Goal: Transaction & Acquisition: Obtain resource

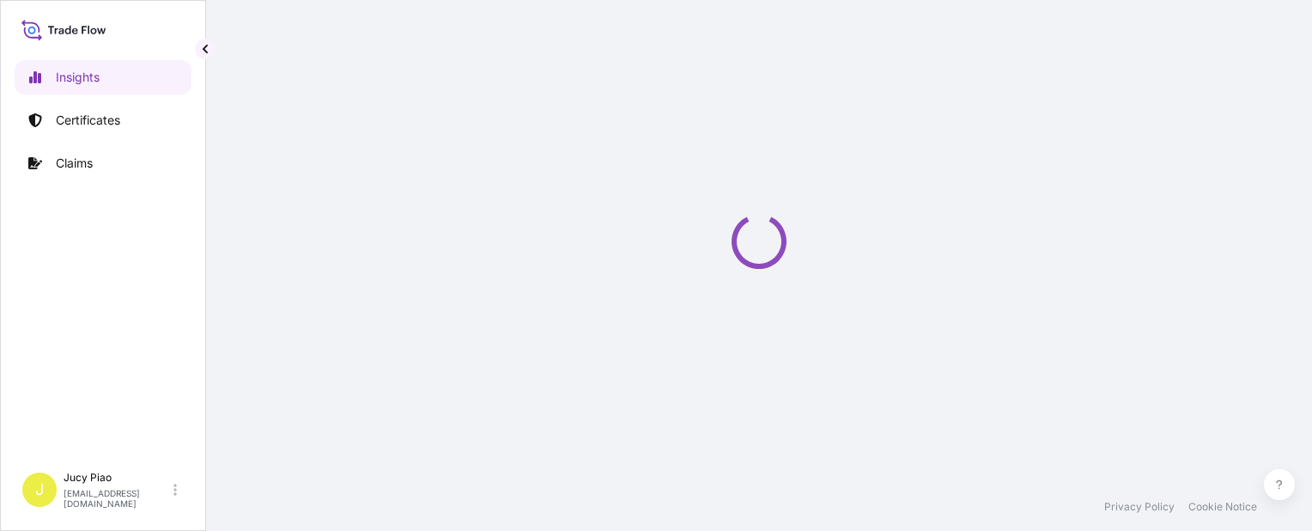
select select "2025"
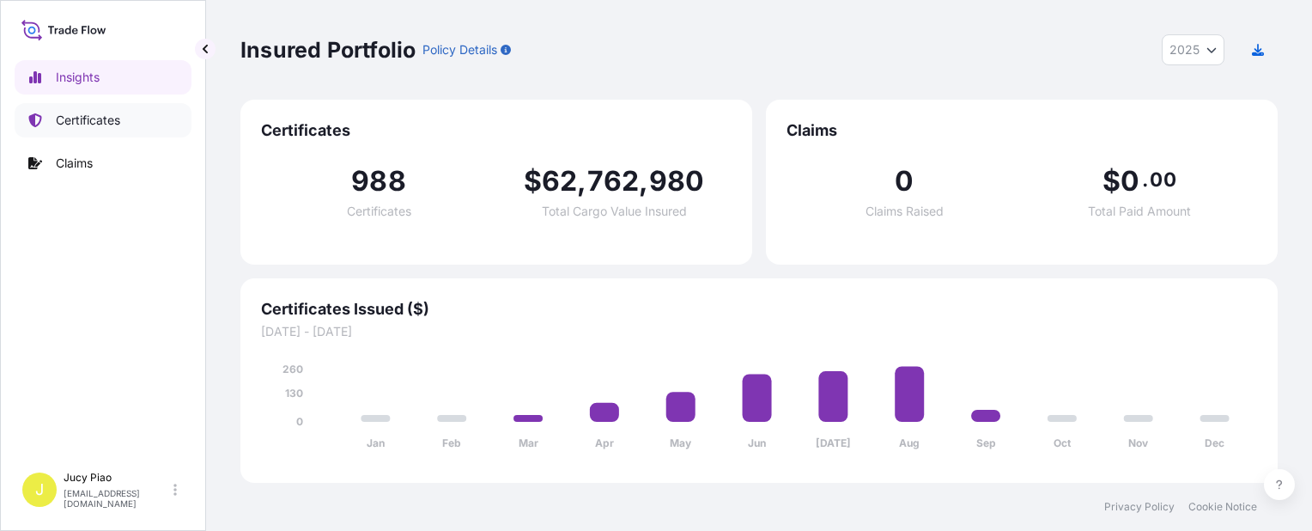
click at [93, 125] on p "Certificates" at bounding box center [88, 120] width 64 height 17
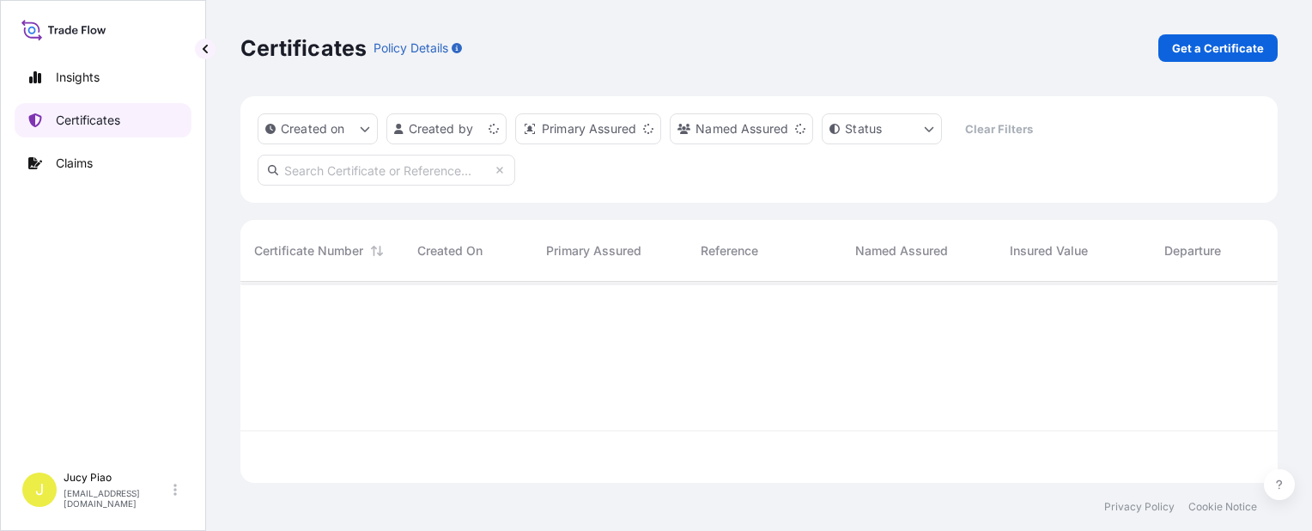
scroll to position [197, 1023]
click at [616, 64] on div "Certificates Policy Details Get a Certificate" at bounding box center [758, 48] width 1037 height 96
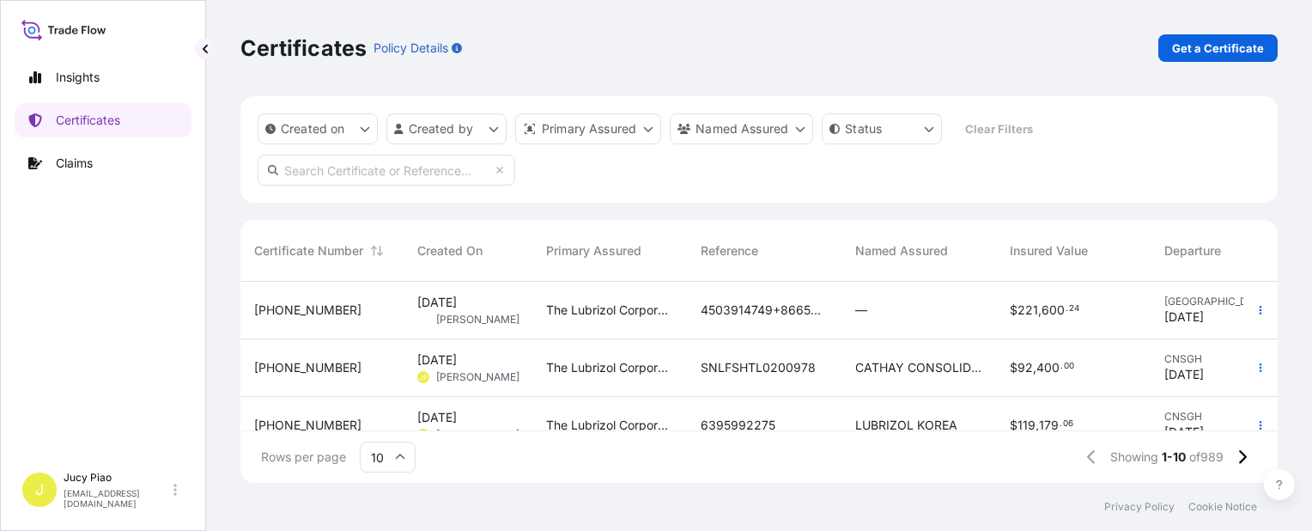
click at [671, 62] on div "Certificates Policy Details Get a Certificate" at bounding box center [758, 48] width 1037 height 96
click at [1216, 52] on p "Get a Certificate" at bounding box center [1218, 47] width 92 height 17
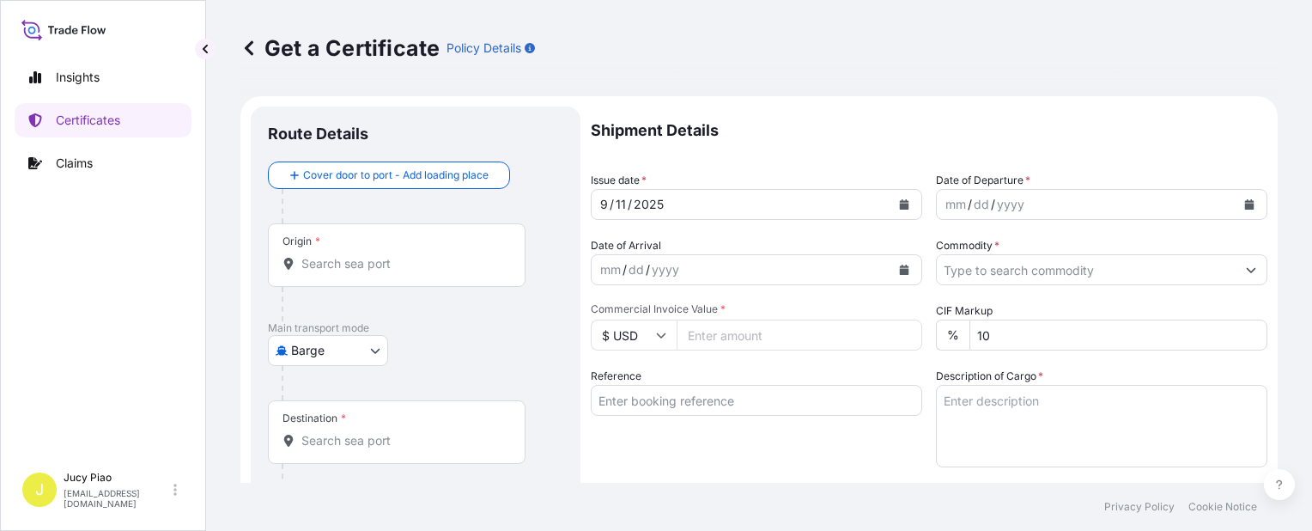
click at [343, 349] on body "Insights Certificates Claims J Jucy Piao jucy.piao@psabdp.com Get a Certificate…" at bounding box center [656, 265] width 1312 height 531
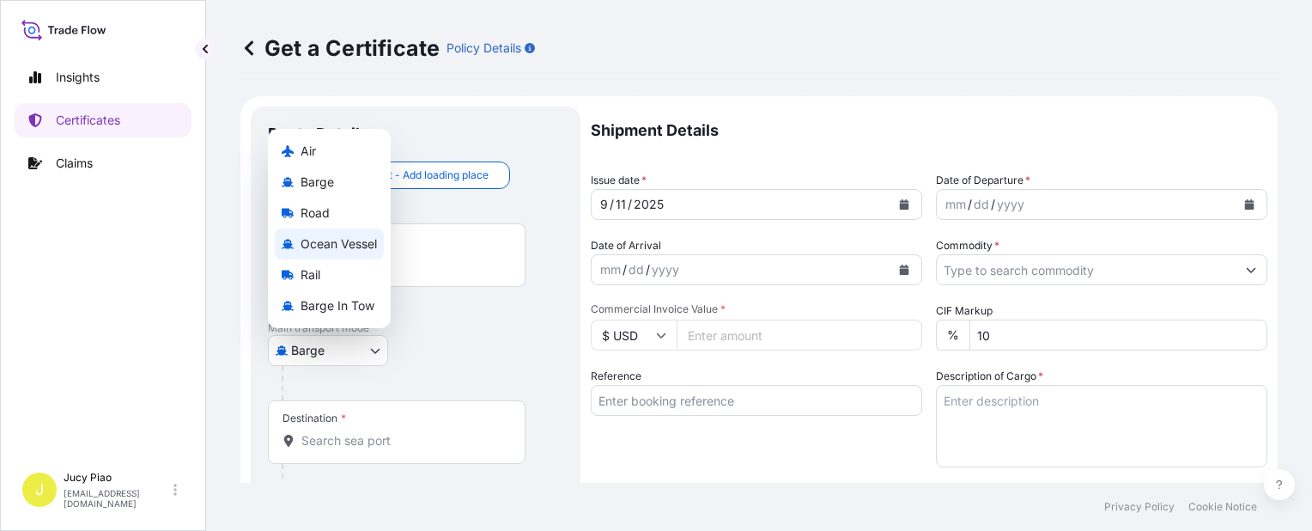
click at [336, 234] on div "Ocean Vessel" at bounding box center [329, 243] width 109 height 31
select select "Ocean Vessel"
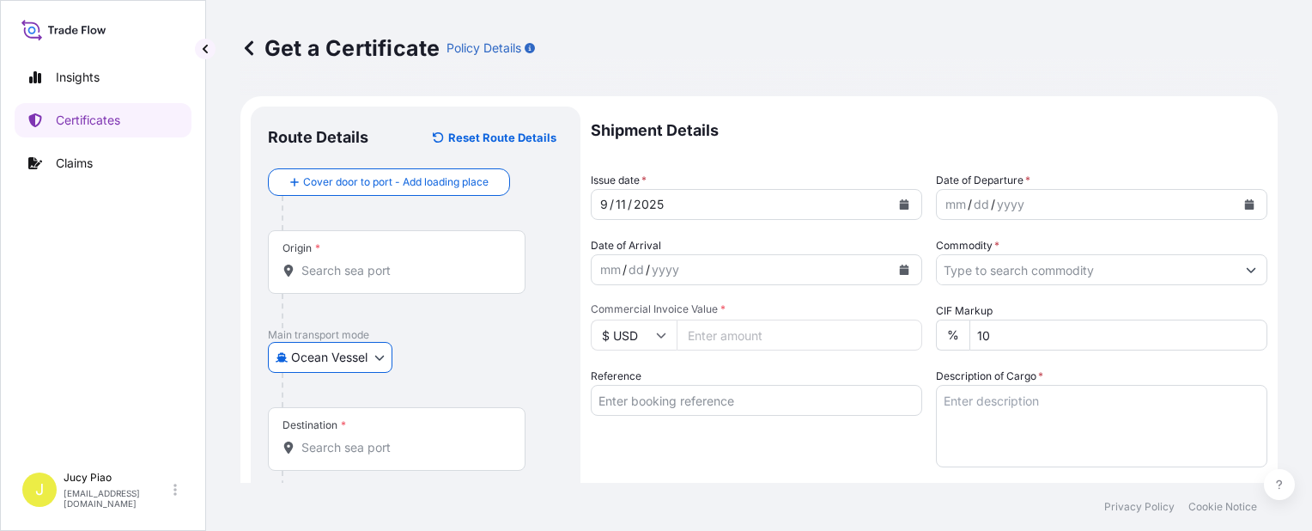
click at [714, 405] on input "Reference" at bounding box center [756, 400] width 331 height 31
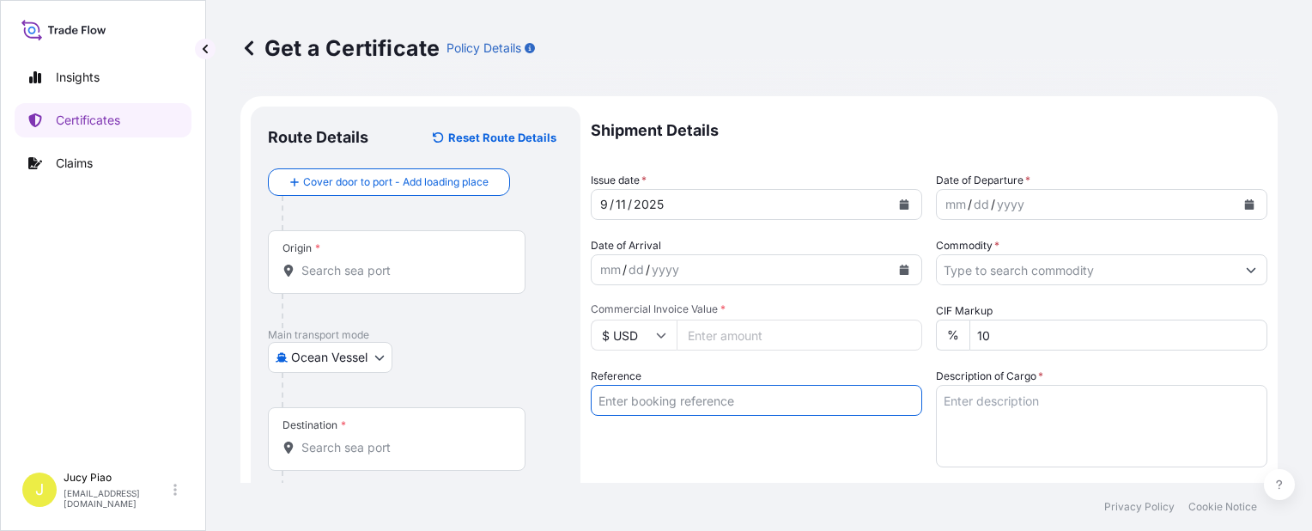
paste input "KMTCSHAO486922"
type input "KMTCSHAO486922"
click at [685, 452] on div "Reference KMTCSHAO486922" at bounding box center [756, 417] width 331 height 100
click at [404, 263] on input "Origin *" at bounding box center [402, 270] width 203 height 17
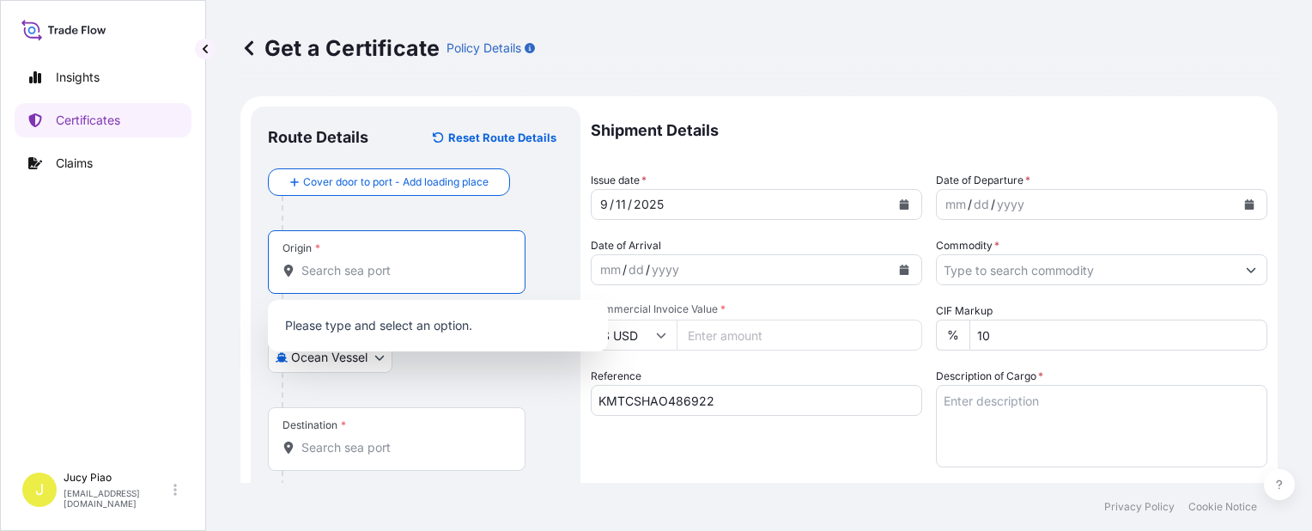
paste input "SHANGHAI"
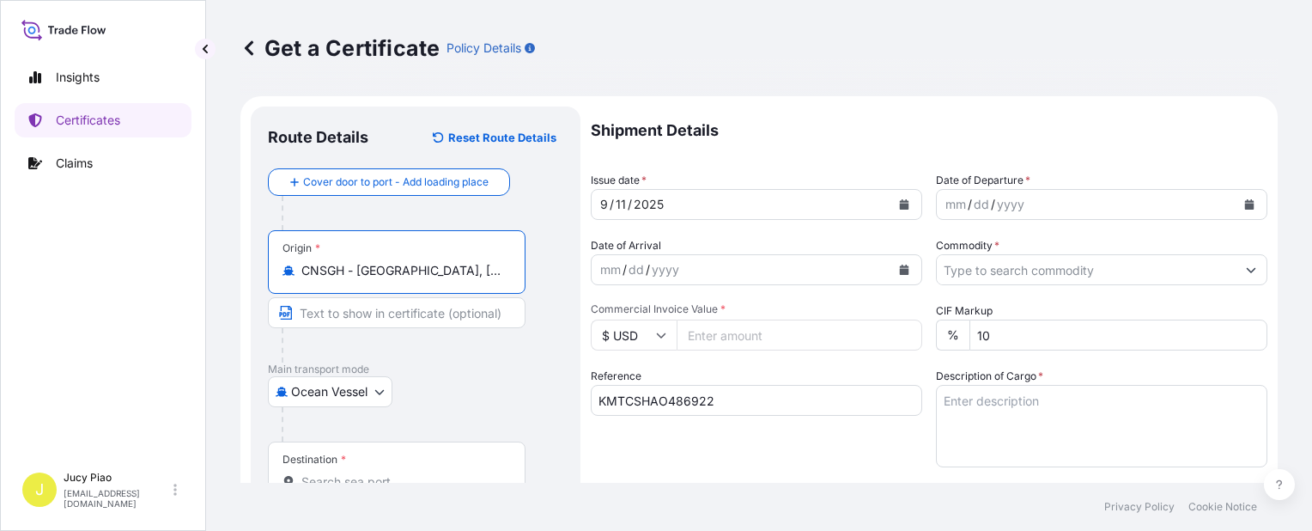
drag, startPoint x: 360, startPoint y: 271, endPoint x: 488, endPoint y: 341, distance: 145.6
click at [527, 292] on div "Origin * CNSGH - Shanghai, China" at bounding box center [415, 296] width 295 height 132
type input "CNSGH - Shanghai, China"
click at [415, 318] on input "Text to appear on certificate" at bounding box center [397, 312] width 258 height 31
paste input "Shanghai, China"
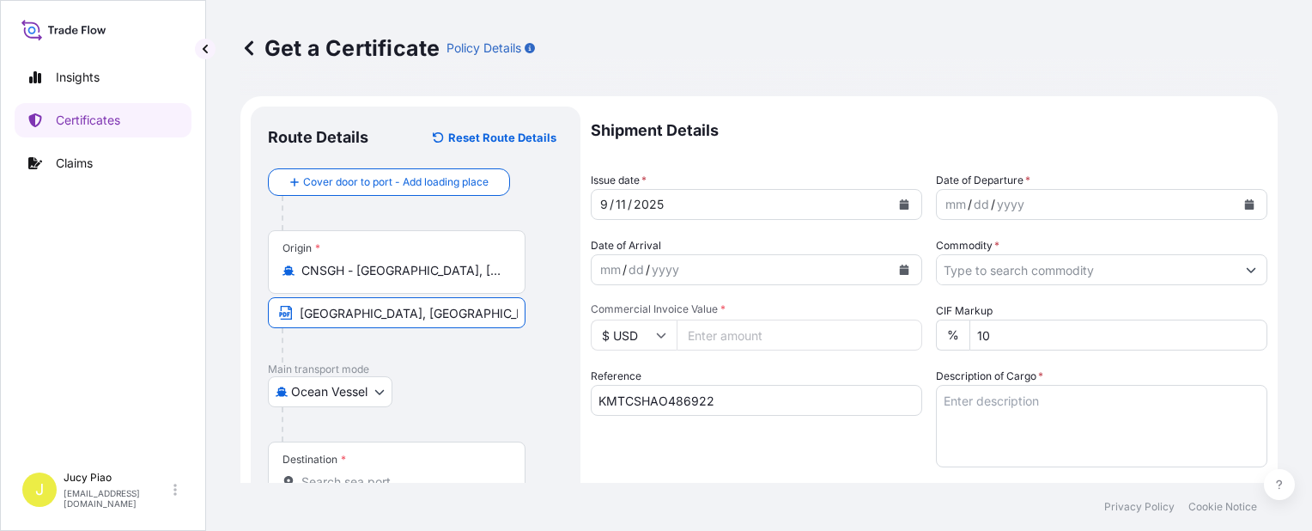
scroll to position [86, 0]
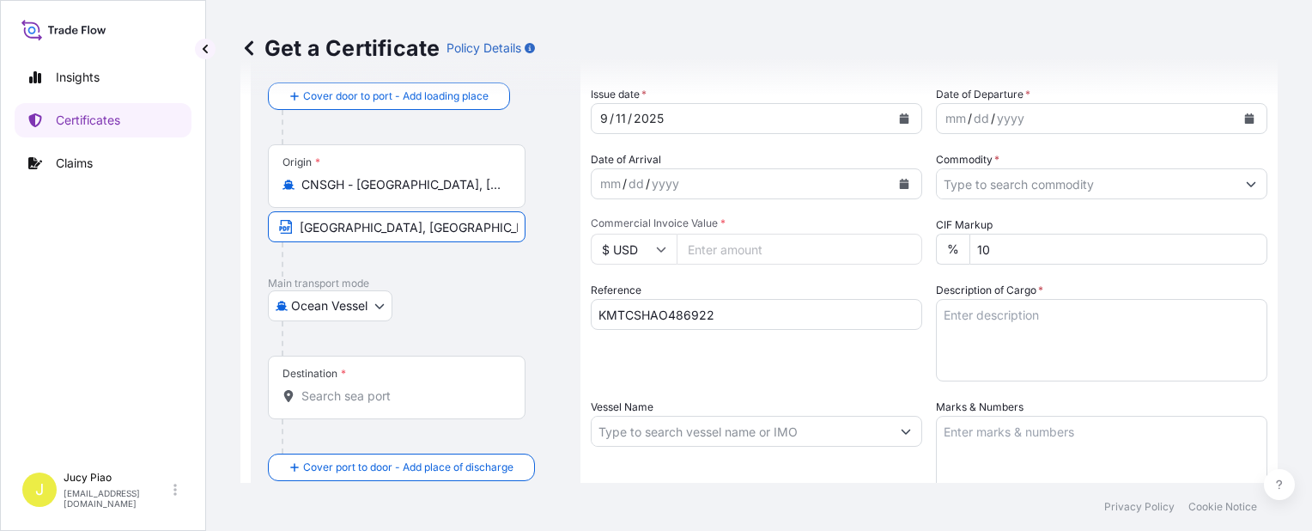
type input "Shanghai, China"
click at [398, 409] on div "Destination *" at bounding box center [397, 387] width 258 height 64
click at [398, 404] on input "Destination *" at bounding box center [402, 395] width 203 height 17
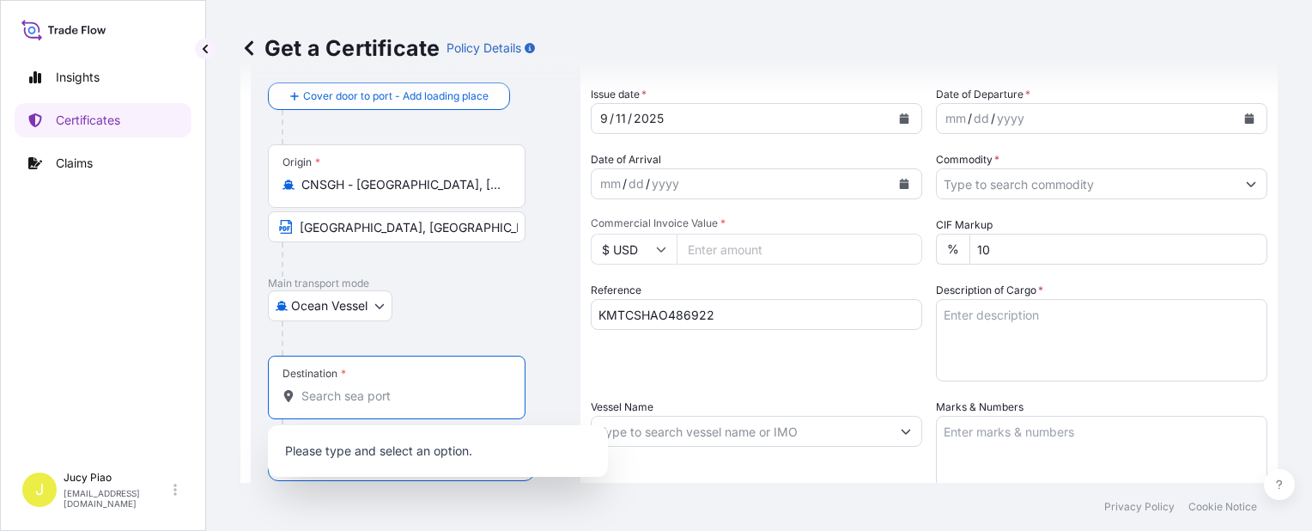
click at [383, 399] on input "Destination *" at bounding box center [402, 395] width 203 height 17
paste input "SINGAPORE"
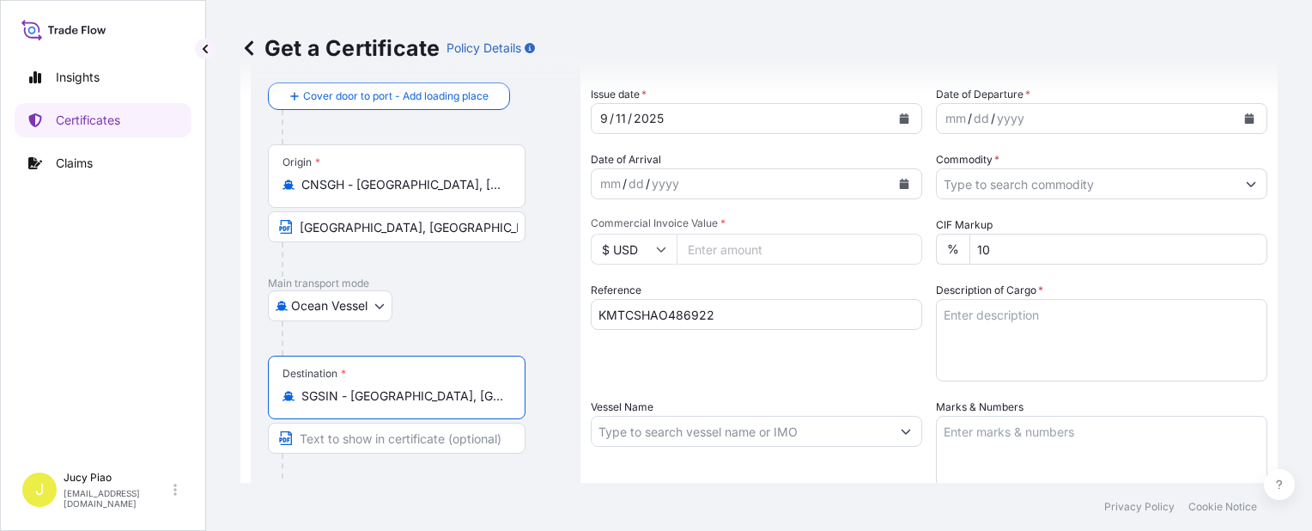
drag, startPoint x: 366, startPoint y: 397, endPoint x: 533, endPoint y: 404, distance: 167.6
click at [532, 404] on div "Destination * SGSIN - Singapore, Singapore" at bounding box center [415, 421] width 295 height 132
type input "SGSIN - Singapore, Singapore"
click at [409, 431] on input "Text to appear on certificate" at bounding box center [397, 437] width 258 height 31
paste input "Singapore, Singapore"
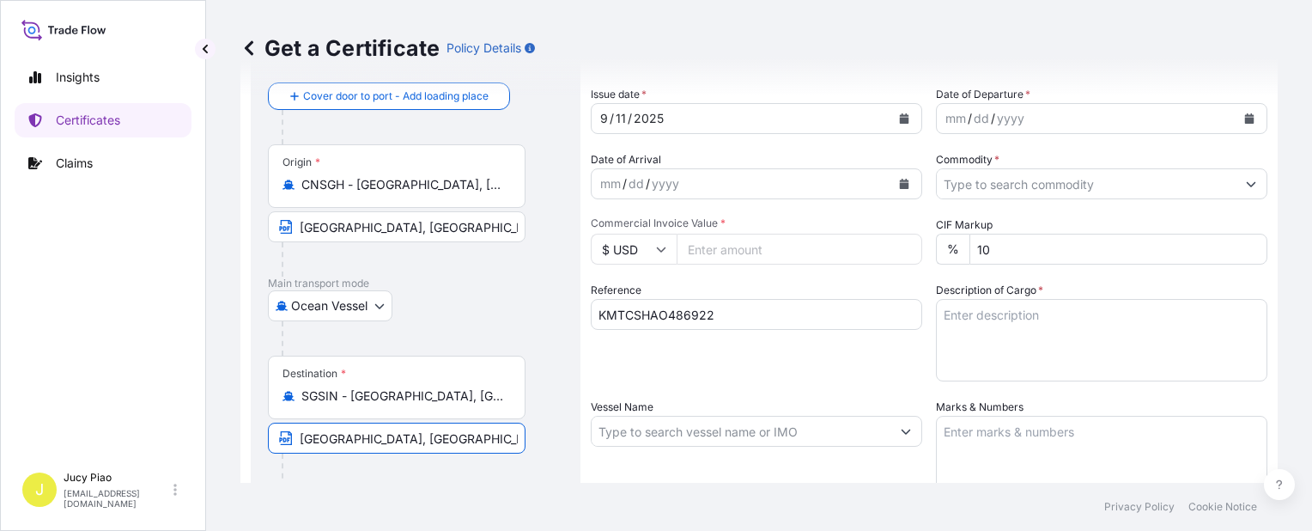
type input "Singapore, Singapore"
click at [523, 313] on div "Ocean Vessel Air Barge Road Ocean Vessel Rail Barge in Tow" at bounding box center [415, 305] width 295 height 31
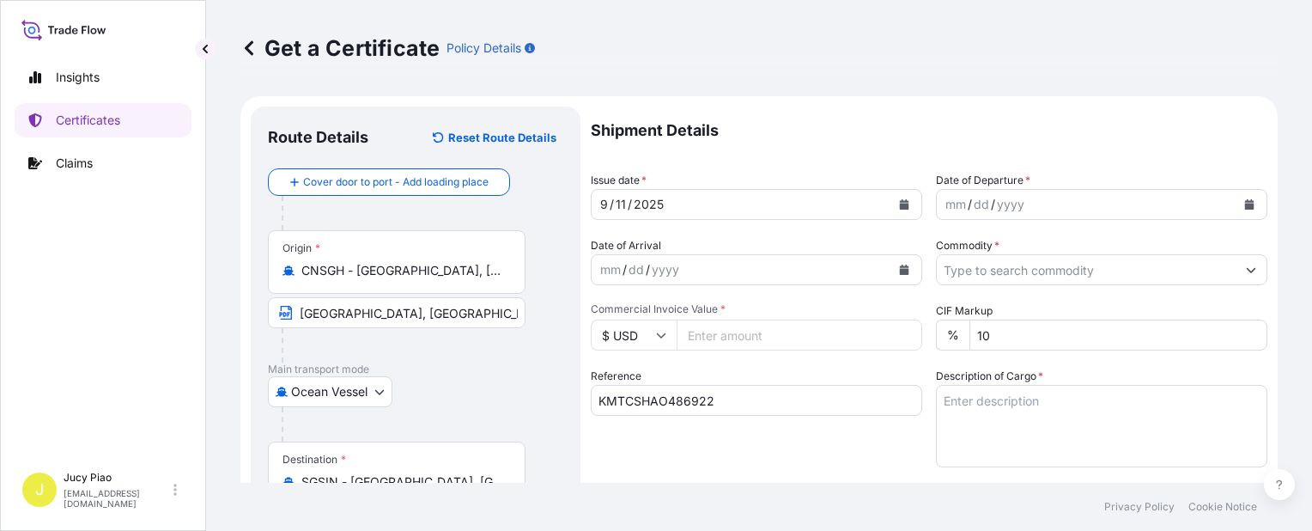
click at [623, 202] on div "11" at bounding box center [621, 204] width 14 height 21
click at [959, 209] on div "mm" at bounding box center [956, 204] width 24 height 21
click at [955, 207] on div "mm" at bounding box center [956, 204] width 24 height 21
click at [1053, 273] on input "Commodity *" at bounding box center [1086, 269] width 299 height 31
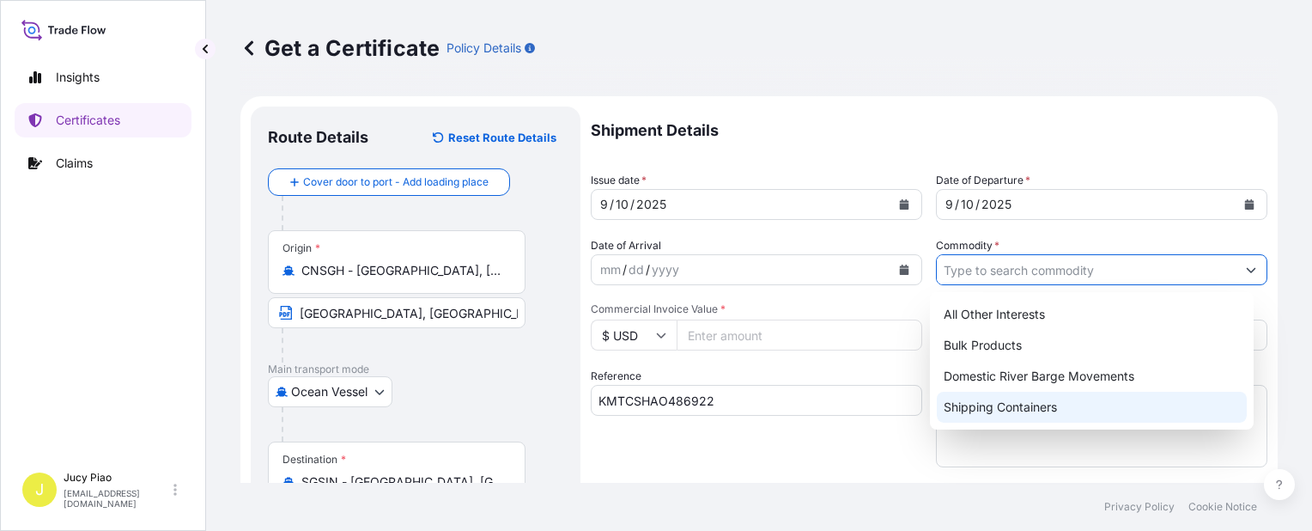
click at [989, 415] on div "Shipping Containers" at bounding box center [1092, 407] width 310 height 31
type input "Shipping Containers"
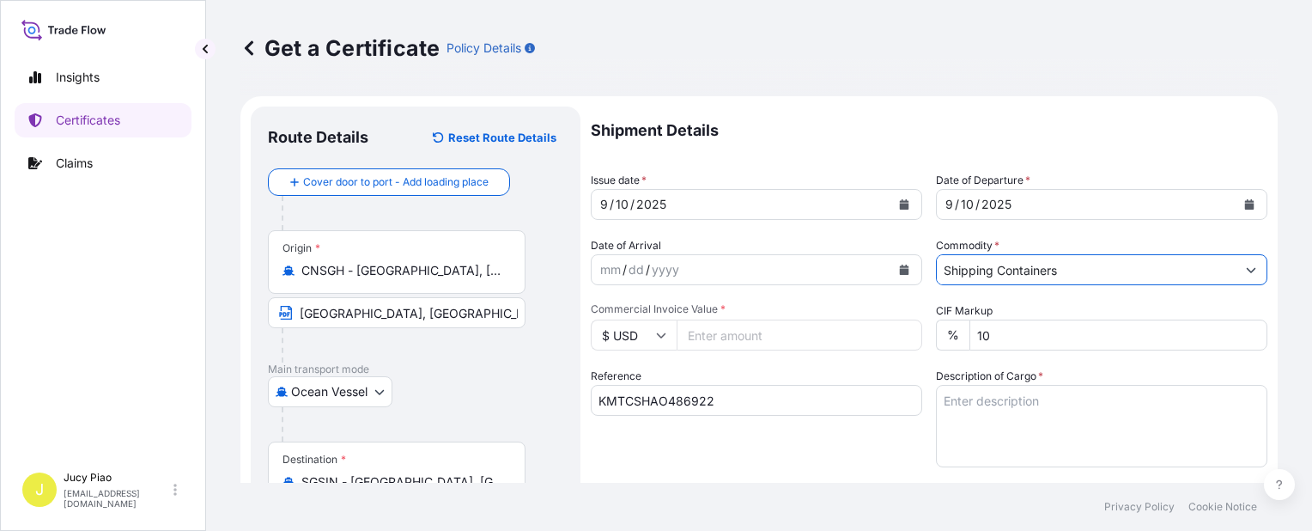
click at [787, 338] on input "Commercial Invoice Value *" at bounding box center [800, 334] width 246 height 31
type input "1"
type input "44660"
click at [1043, 430] on textarea "Description of Cargo *" at bounding box center [1101, 426] width 331 height 82
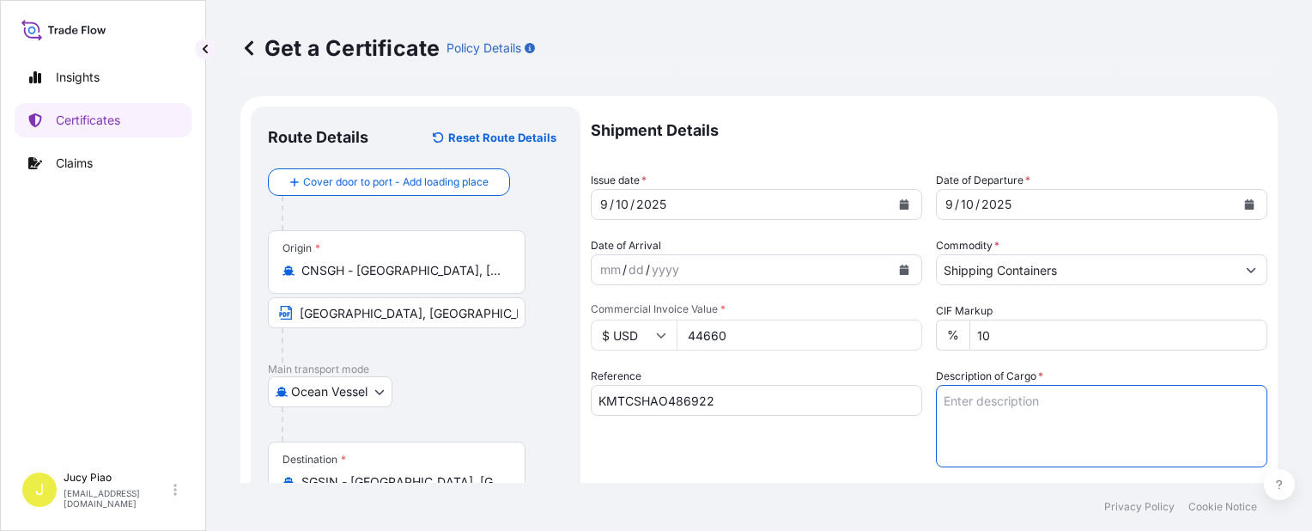
paste textarea "THERMOPLASTIC POLYURETHANE ESTANE(R) S190A-43, PE FOIL BAG 8 PALLETS (308 BAGS)"
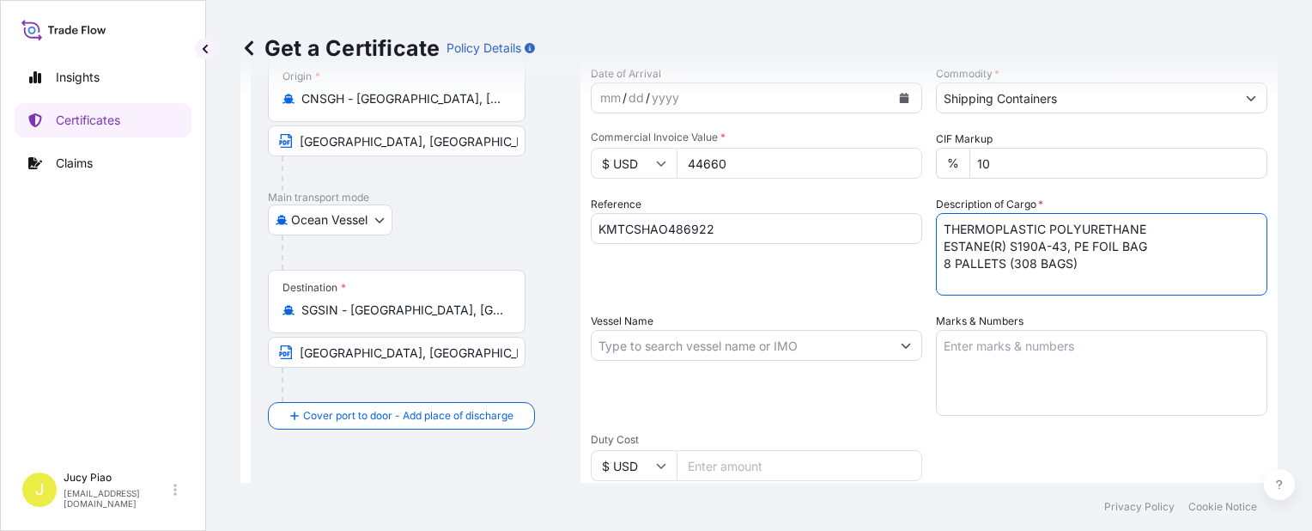
type textarea "THERMOPLASTIC POLYURETHANE ESTANE(R) S190A-43, PE FOIL BAG 8 PALLETS (308 BAGS)"
click at [1075, 386] on textarea "Marks & Numbers" at bounding box center [1101, 373] width 331 height 86
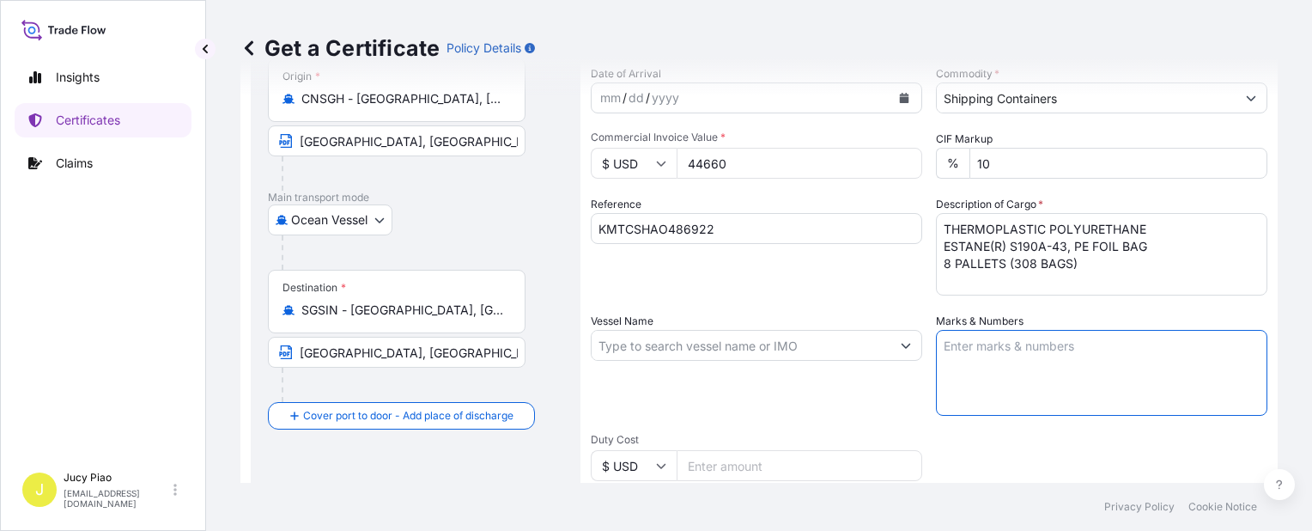
paste textarea "RTP COMPANY PO NO. 47872 SINGAPORE"
type textarea "RTP COMPANY PO NO. 47872 SINGAPORE"
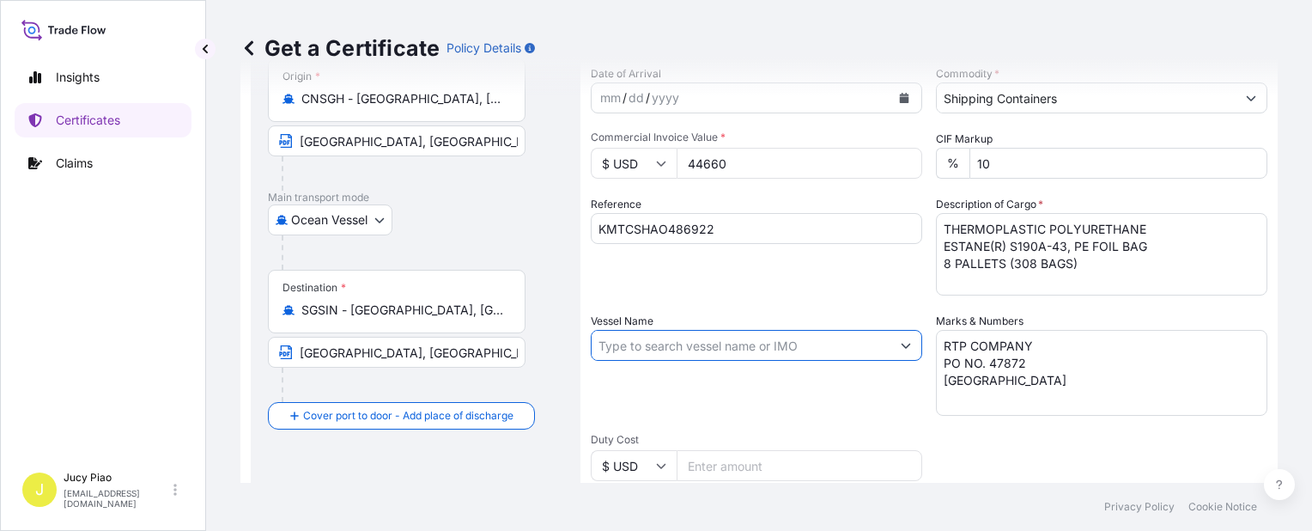
click at [732, 351] on input "Vessel Name" at bounding box center [741, 345] width 299 height 31
paste input "MARIA C"
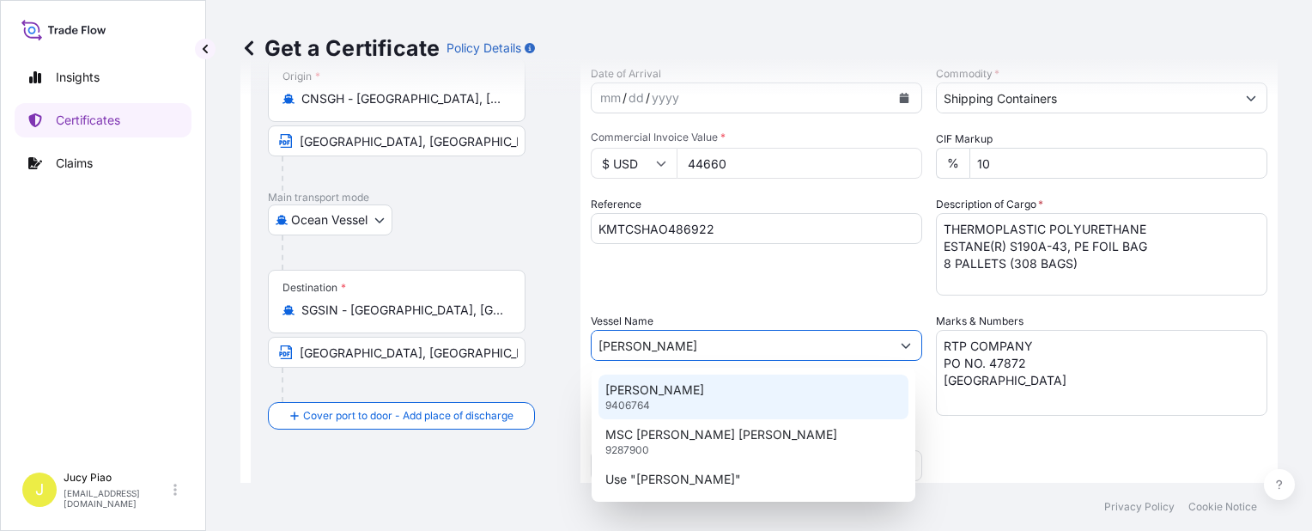
click at [707, 390] on div "MARIA C 9406764" at bounding box center [753, 396] width 310 height 45
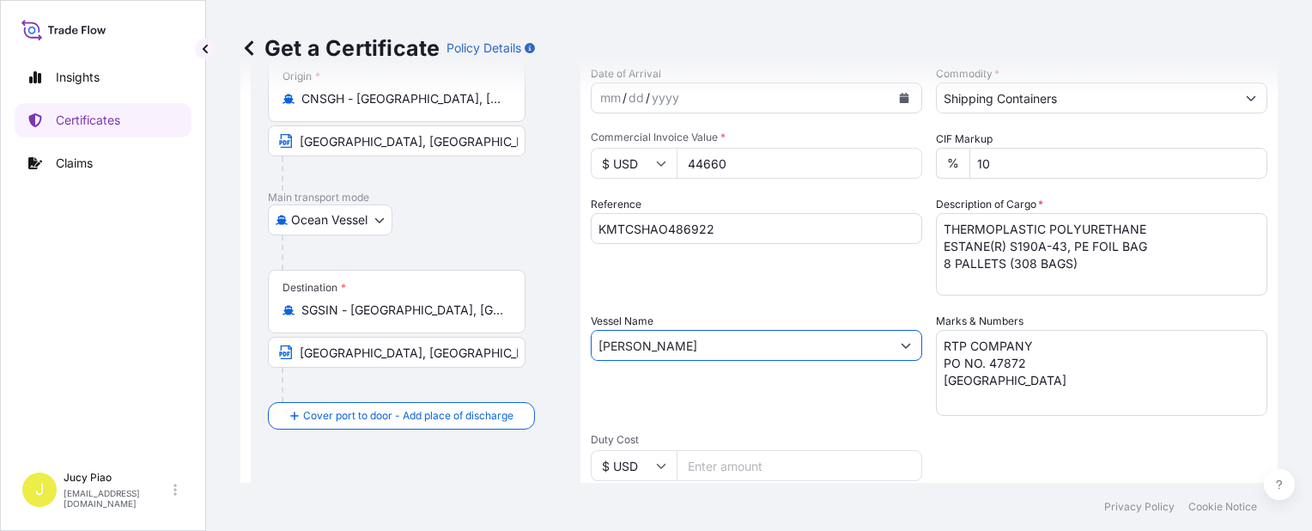
type input "MARIA C"
click at [707, 390] on div "Vessel Name MARIA C" at bounding box center [756, 364] width 331 height 103
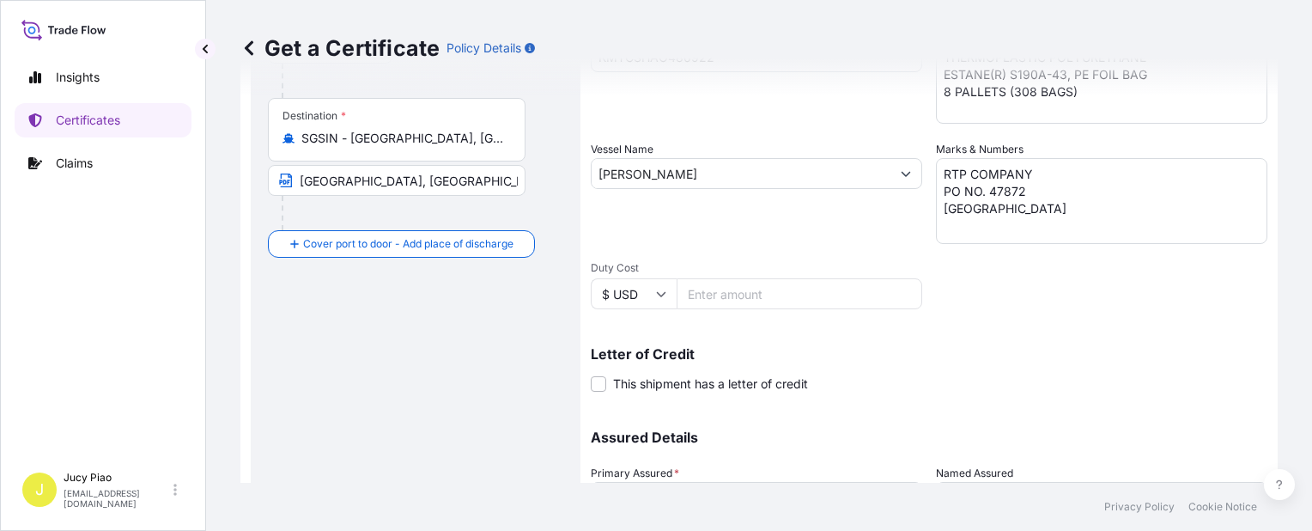
scroll to position [429, 0]
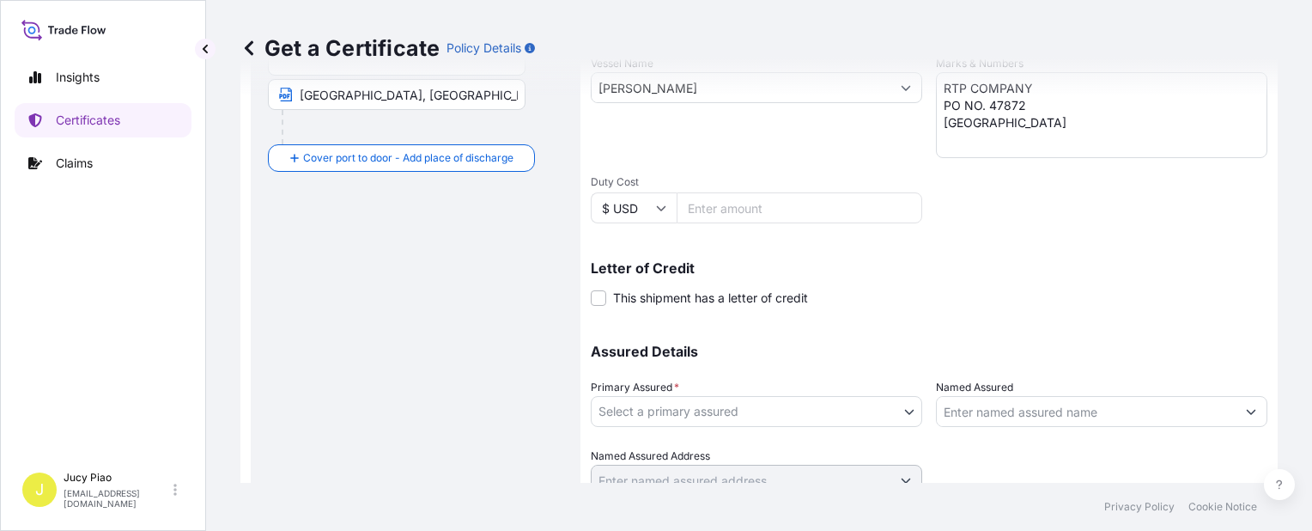
click at [760, 418] on body "0 options available. 3 options available. Insights Certificates Claims J Jucy P…" at bounding box center [656, 265] width 1312 height 531
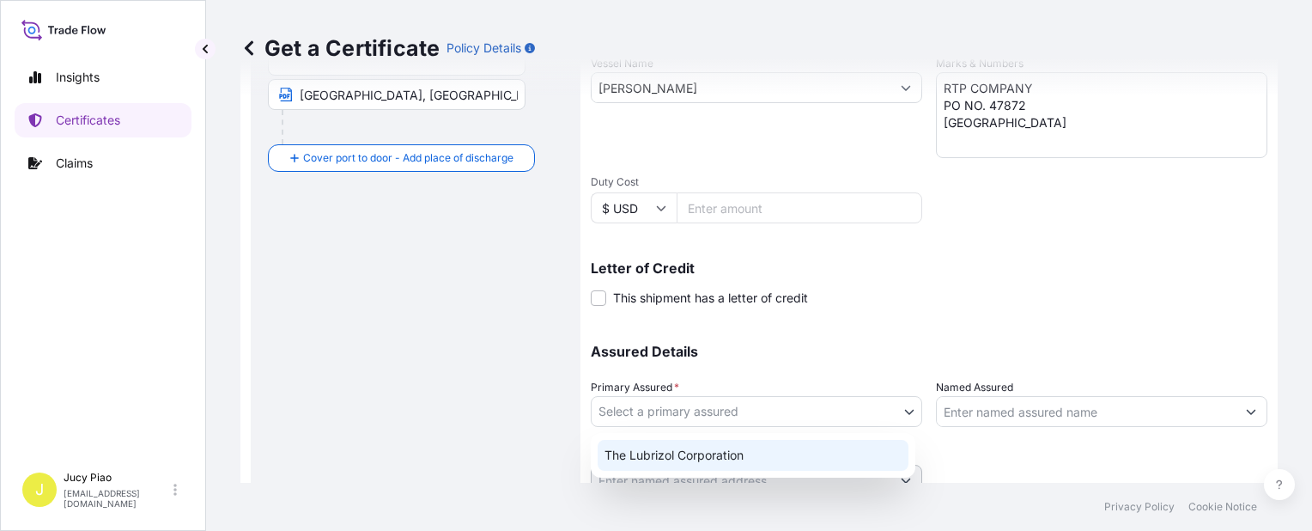
click at [688, 448] on div "The Lubrizol Corporation" at bounding box center [753, 455] width 311 height 31
select select "31566"
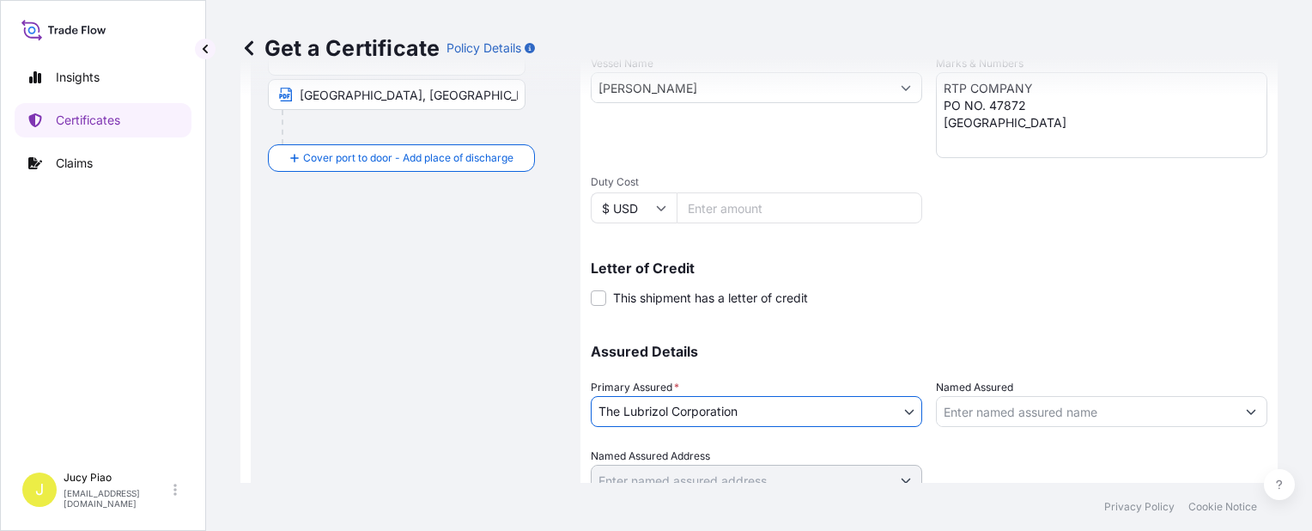
click at [974, 417] on input "Named Assured" at bounding box center [1086, 411] width 299 height 31
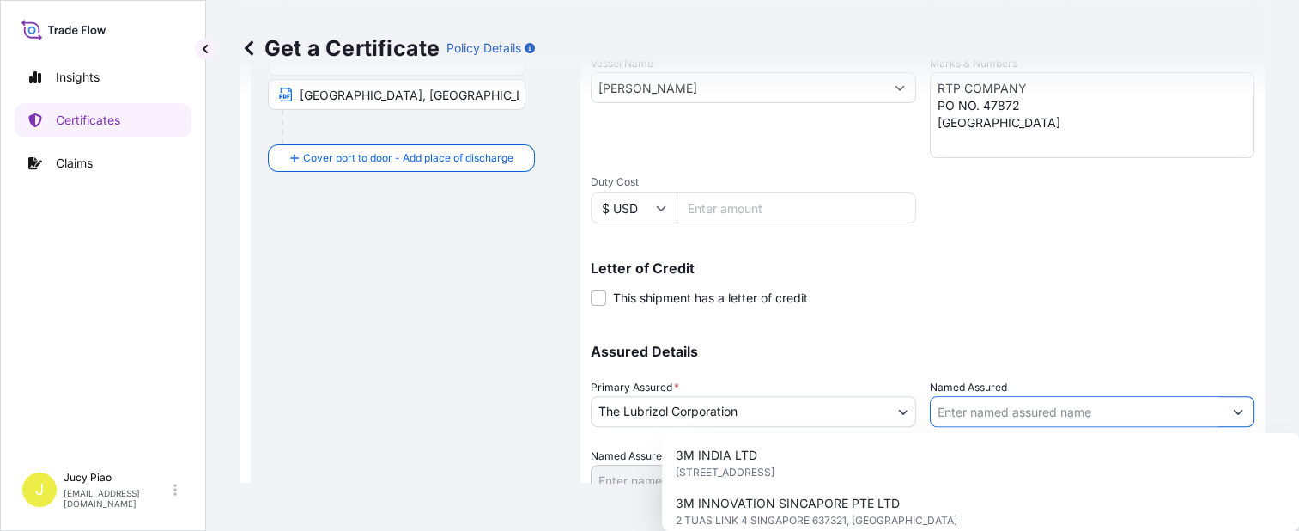
paste input "RTP COMPANY (SINGAPORE) PTE LTD"
type input "RTP COMPANY (SINGAPORE) PTE LTD"
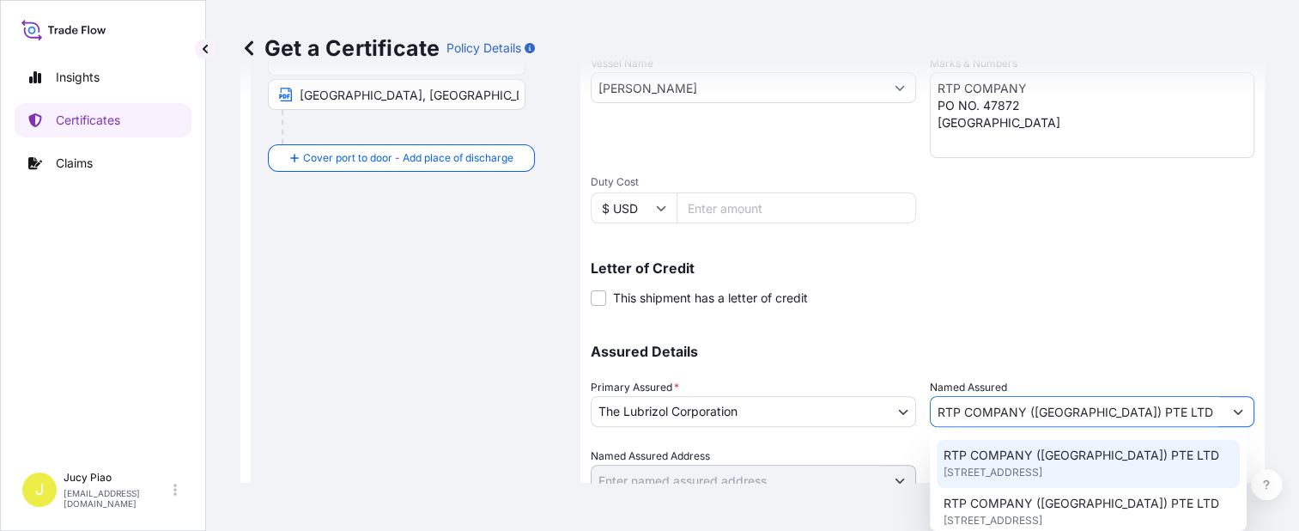
click at [978, 465] on span "3 TUAS SOUTH STREET 3 SINGAPORE 638045, SINGAPORE, SINGAPORE" at bounding box center [993, 472] width 99 height 17
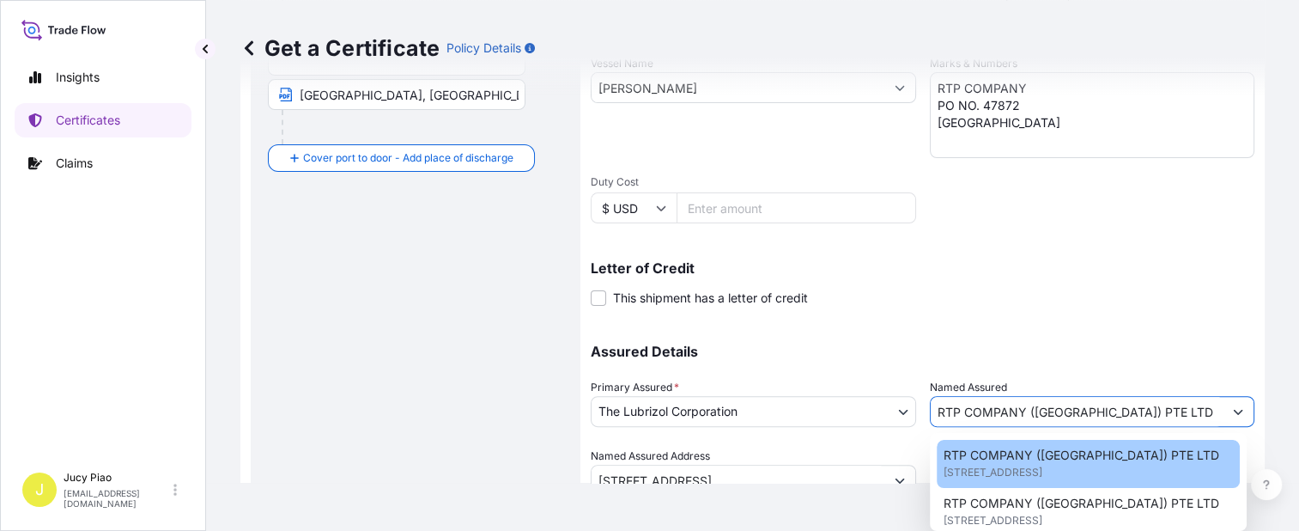
type input "3 TUAS SOUTH STREET 3SINGAPORE 638045"
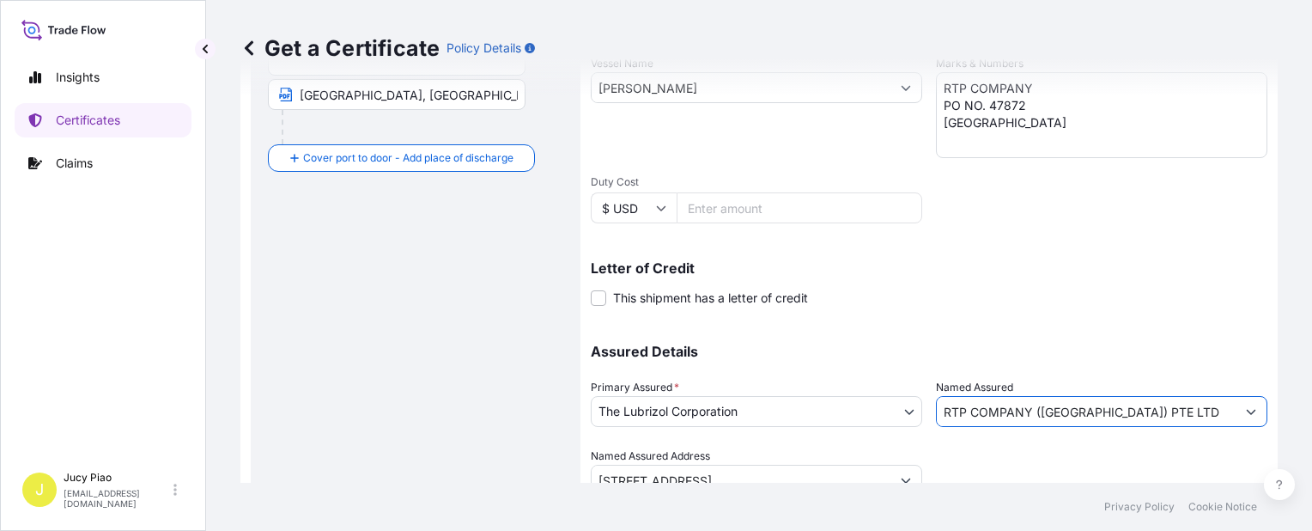
type input "RTP COMPANY (SINGAPORE) PTE LTD"
click at [978, 465] on div at bounding box center [1101, 471] width 331 height 48
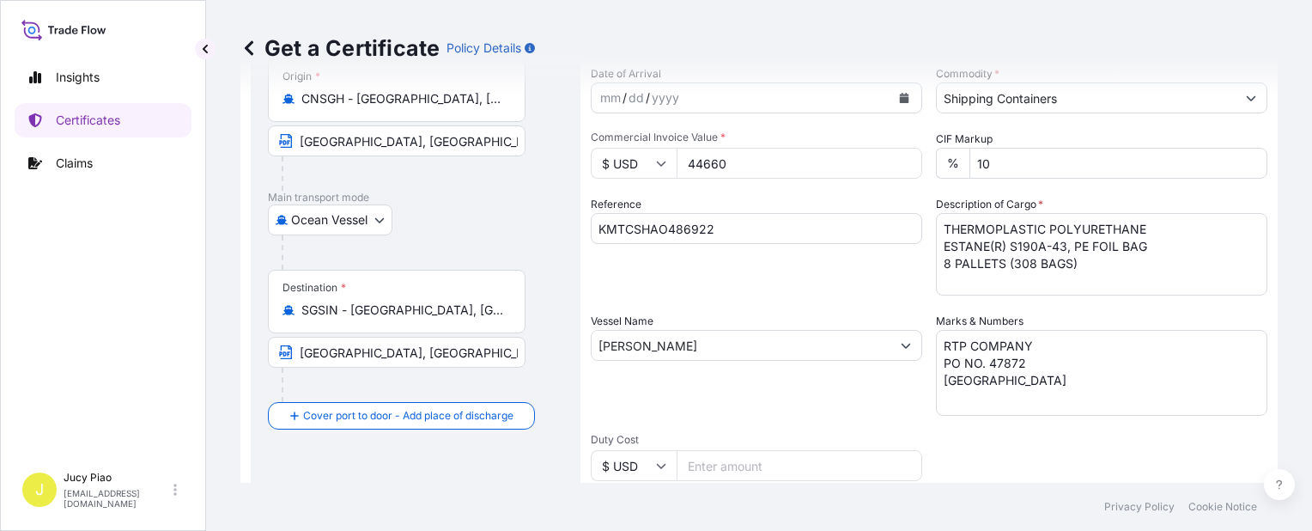
scroll to position [499, 0]
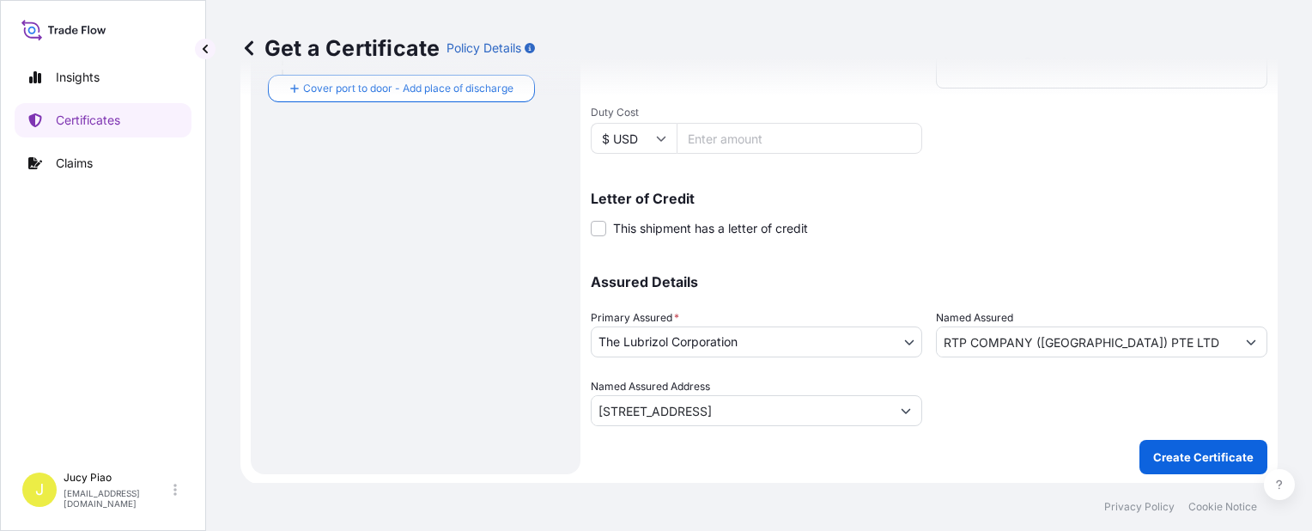
click at [1181, 441] on button "Create Certificate" at bounding box center [1203, 457] width 128 height 34
type input "3 TUAS SOUTH STREET 3SINGAPORE 638045"
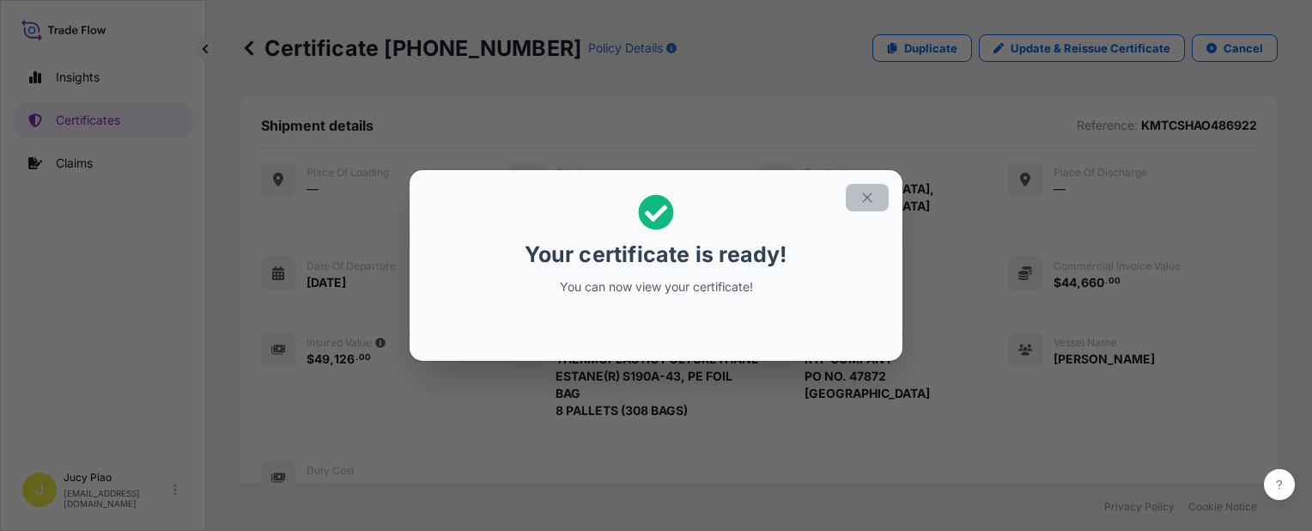
click at [871, 204] on icon "button" at bounding box center [866, 197] width 15 height 15
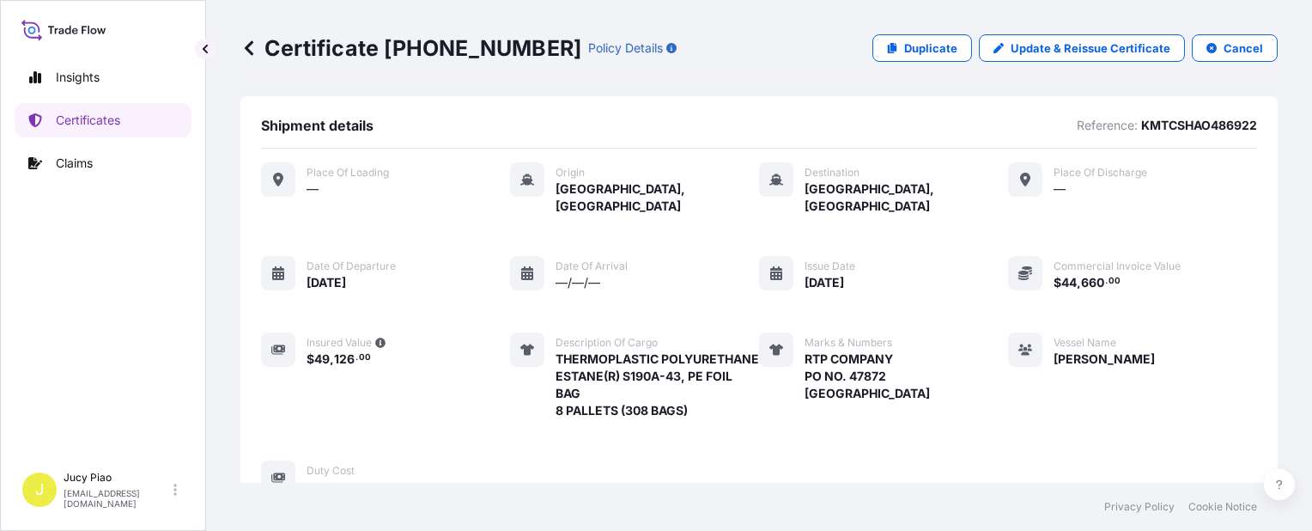
click at [939, 282] on div "Place of Loading — Origin Shanghai, China Destination Singapore, Singapore Plac…" at bounding box center [759, 328] width 996 height 333
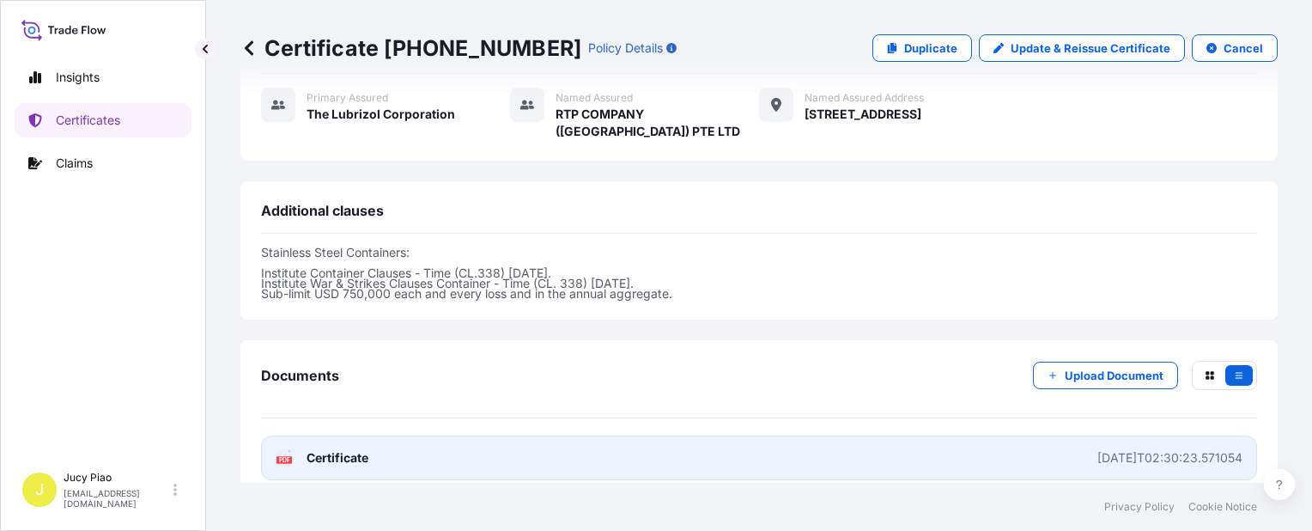
click at [862, 463] on link "PDF Certificate 2025-09-11T02:30:23.571054" at bounding box center [759, 457] width 996 height 45
